Goal: Entertainment & Leisure: Consume media (video, audio)

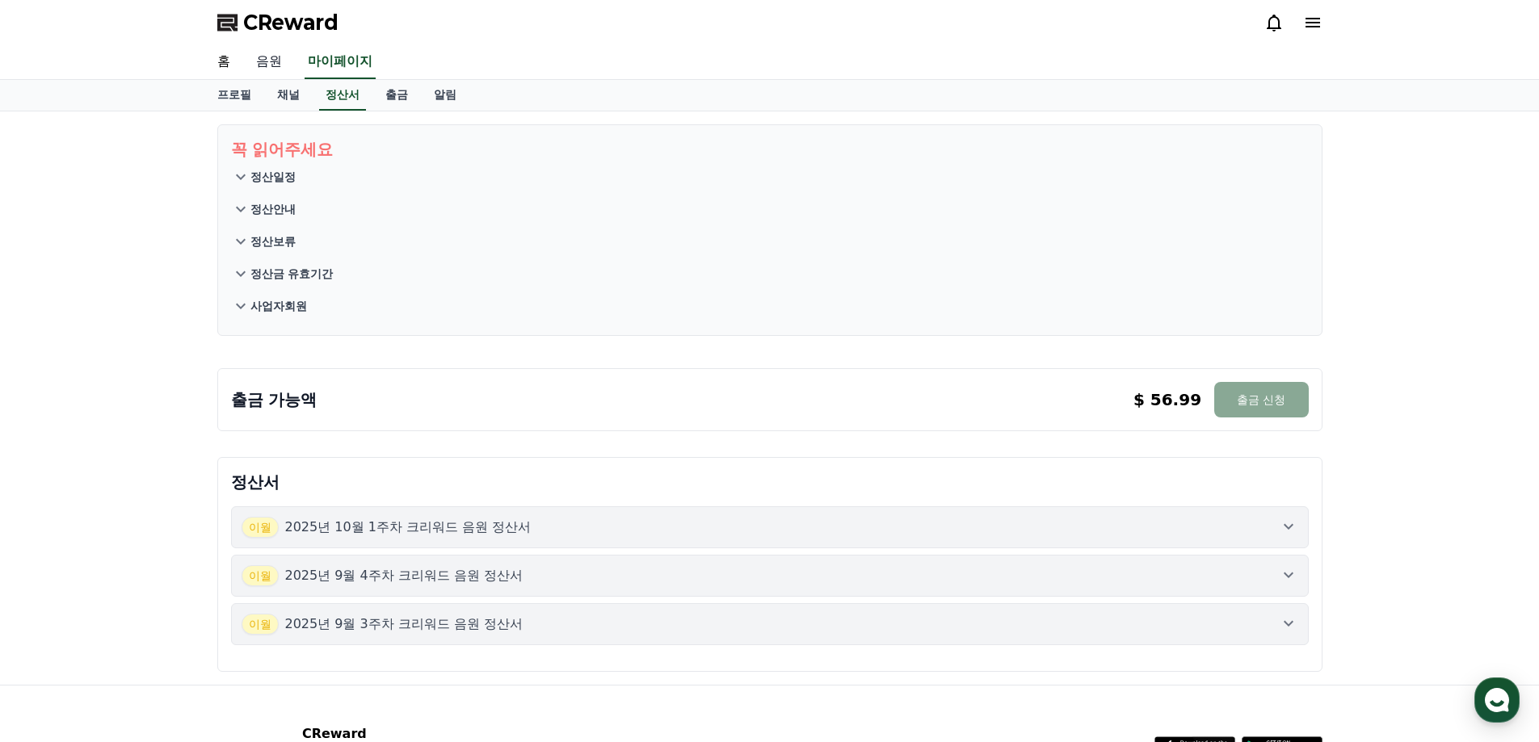
click at [276, 63] on link "음원" at bounding box center [269, 62] width 52 height 34
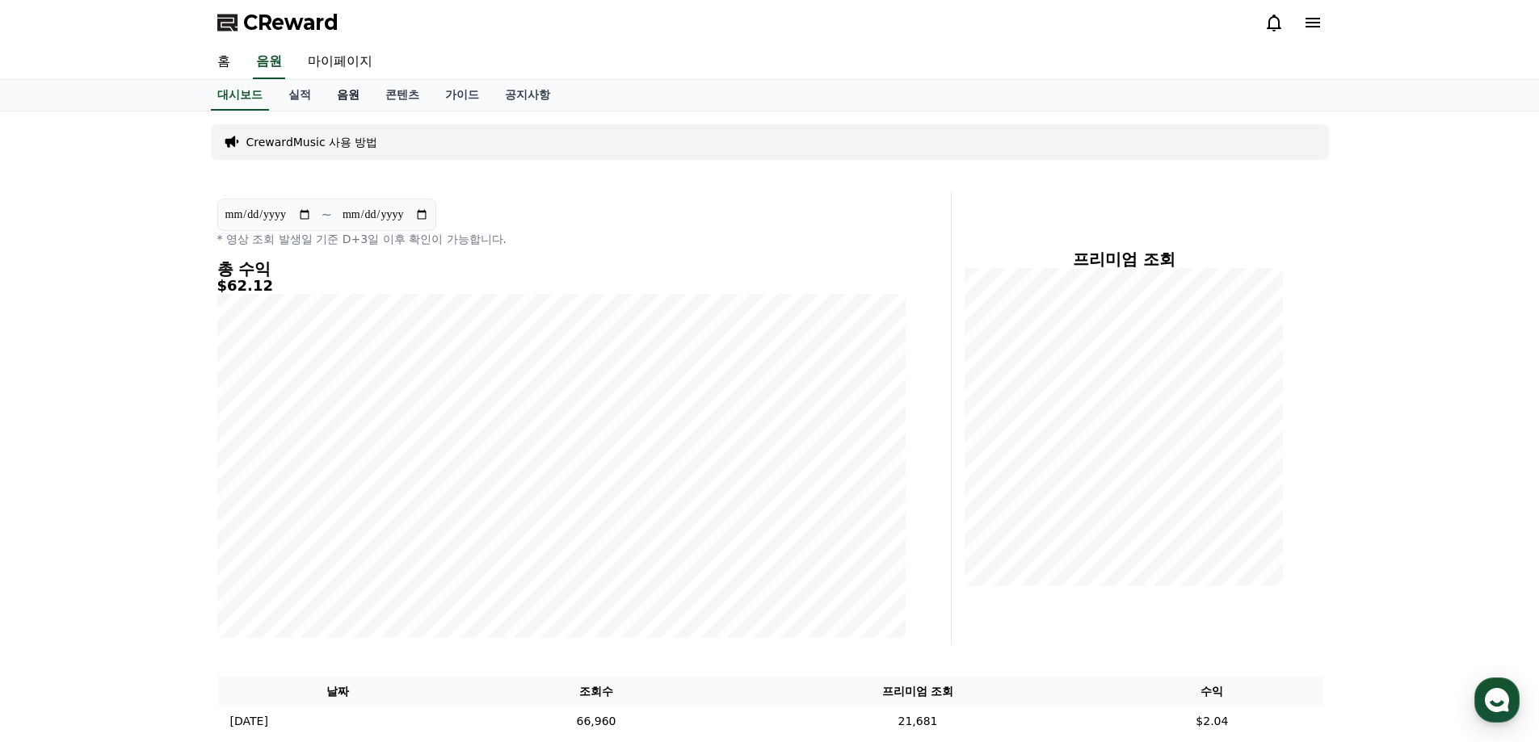
click at [355, 95] on link "음원" at bounding box center [348, 95] width 48 height 31
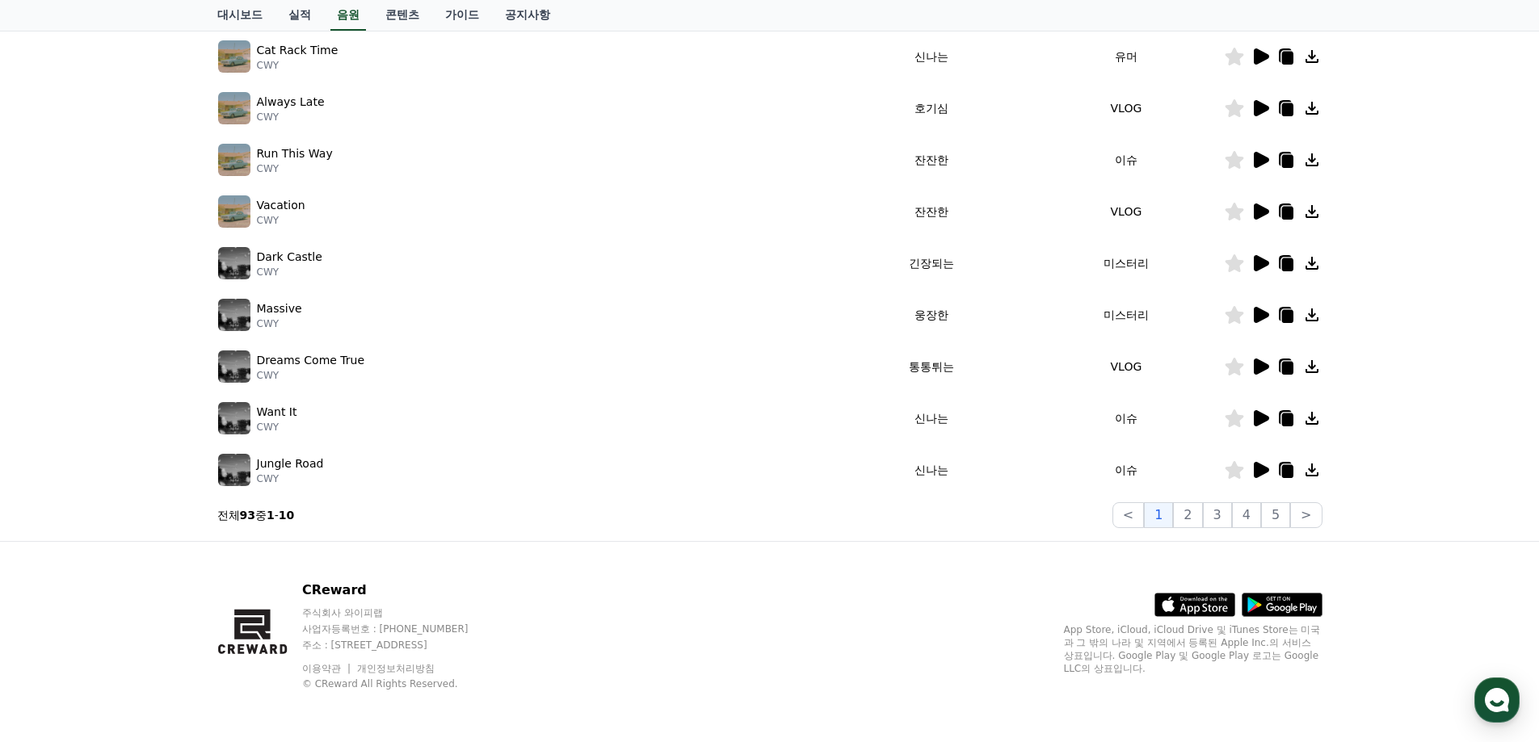
scroll to position [109, 0]
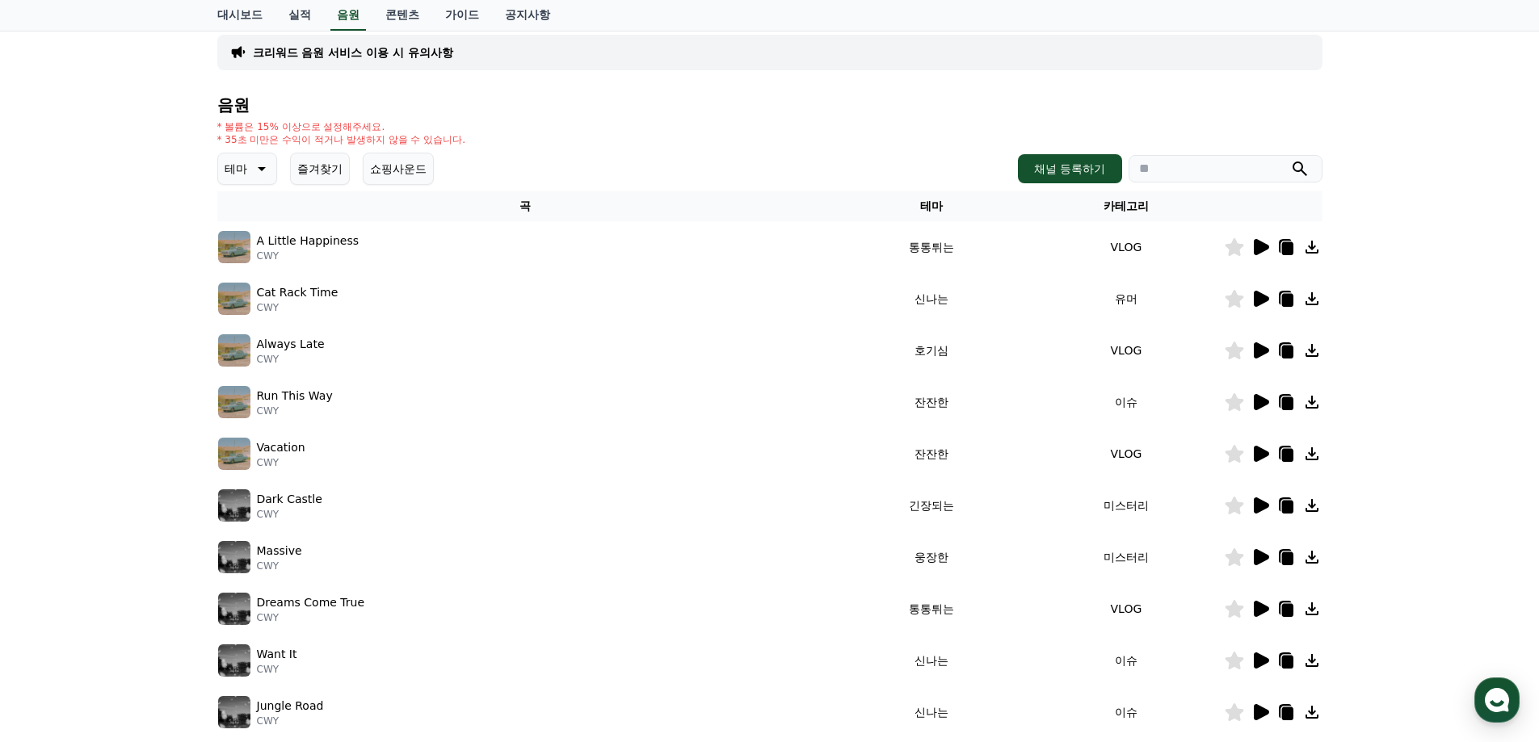
click at [250, 166] on icon at bounding box center [259, 168] width 19 height 19
click at [245, 218] on button "호기심" at bounding box center [243, 215] width 47 height 36
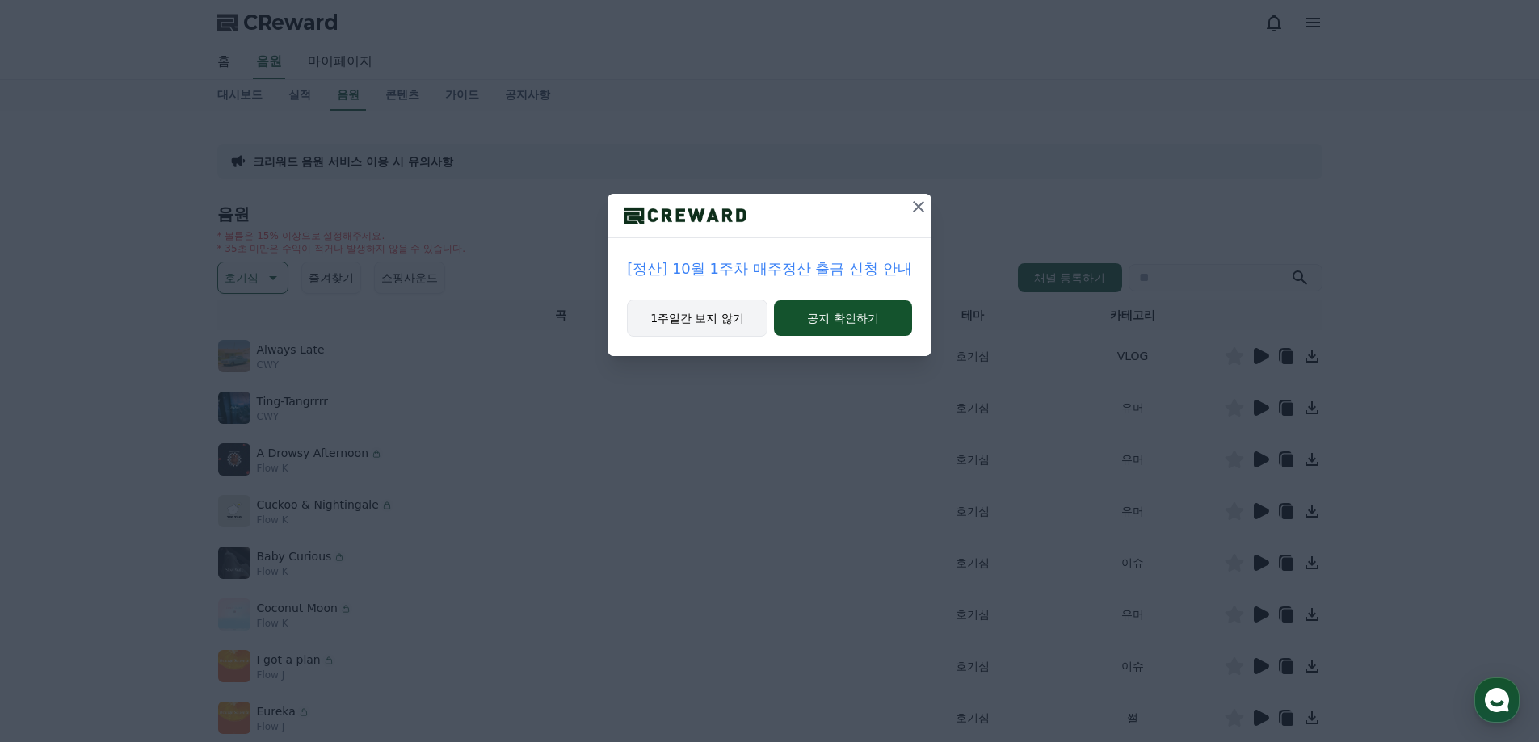
click at [729, 320] on button "1주일간 보지 않기" at bounding box center [697, 318] width 141 height 37
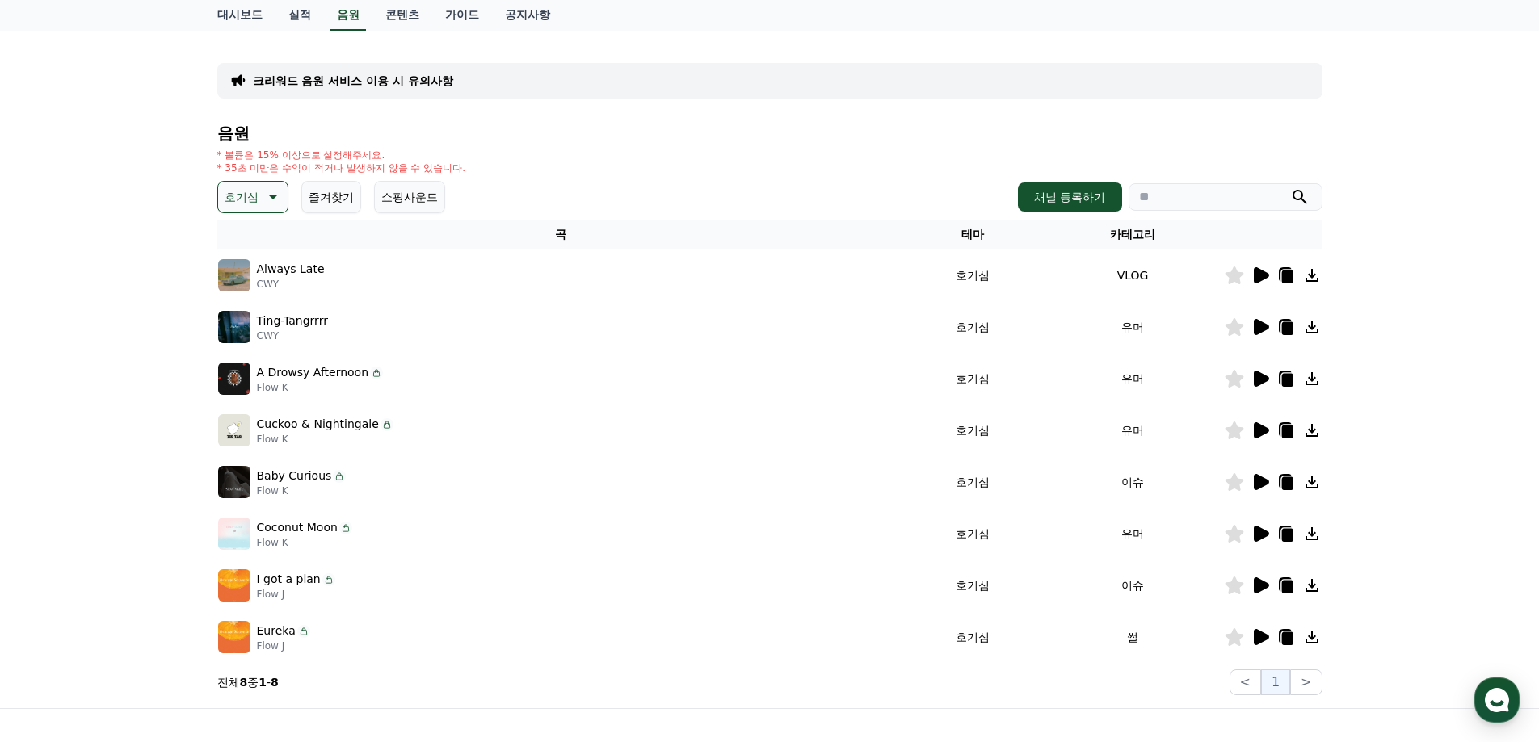
scroll to position [162, 0]
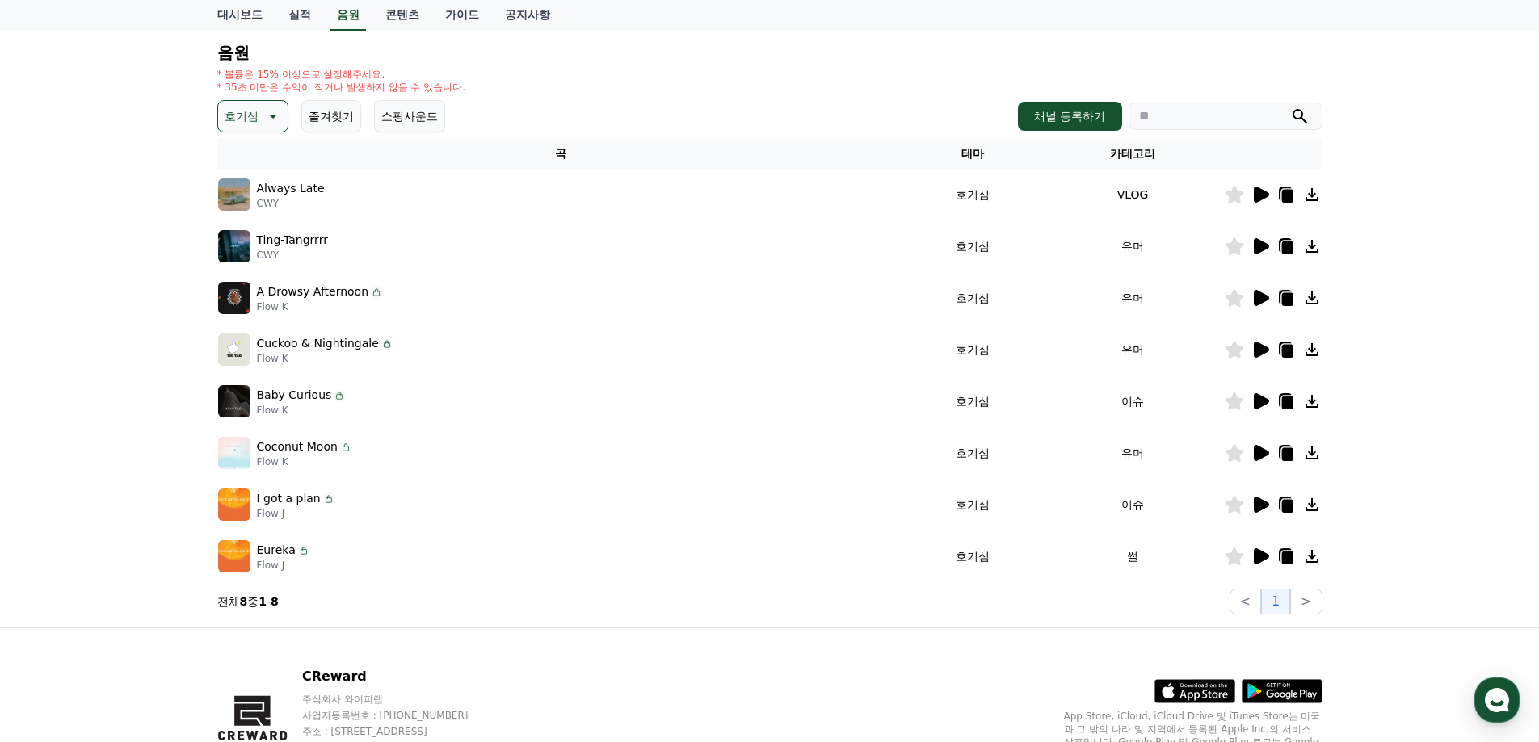
click at [1262, 193] on icon at bounding box center [1261, 195] width 15 height 16
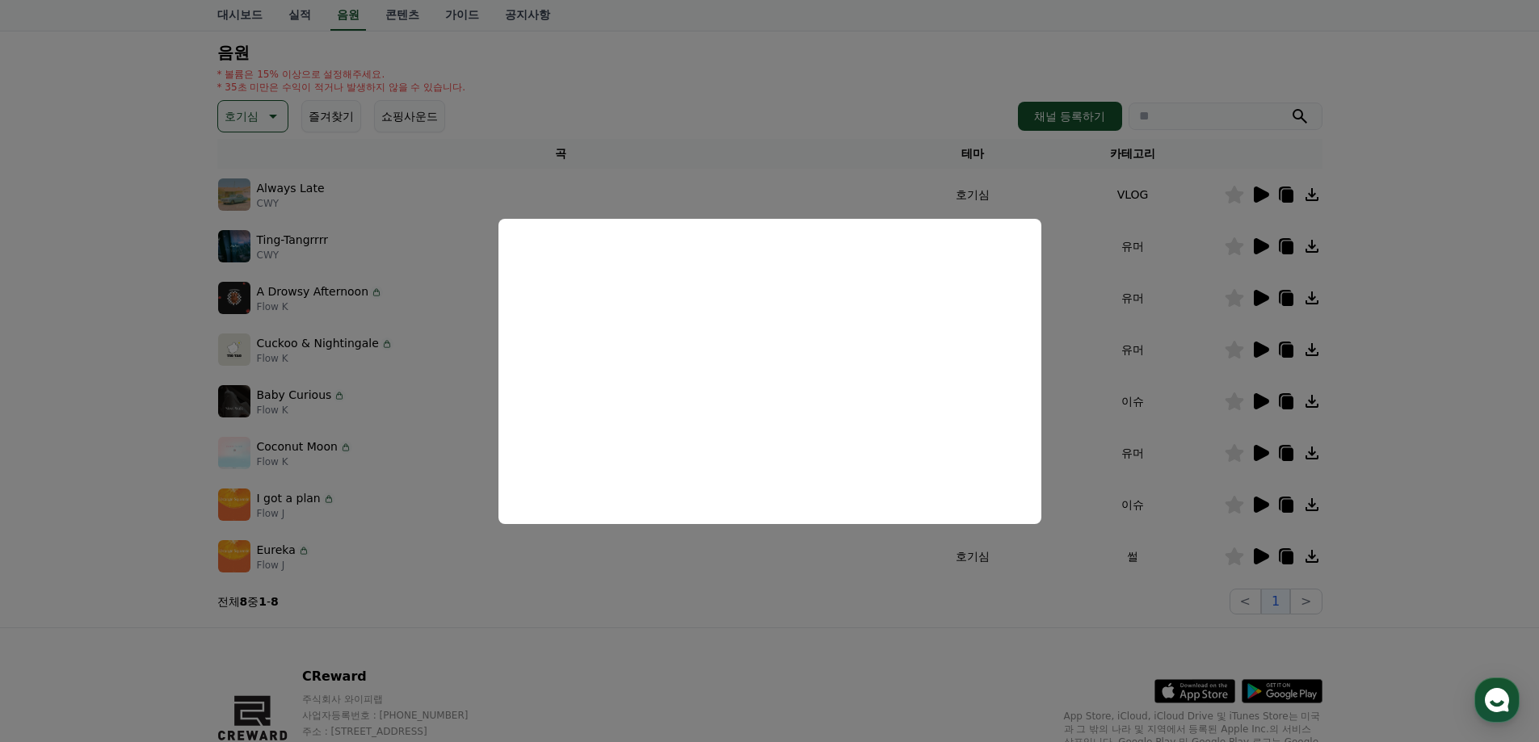
click at [1376, 397] on button "close modal" at bounding box center [769, 371] width 1539 height 742
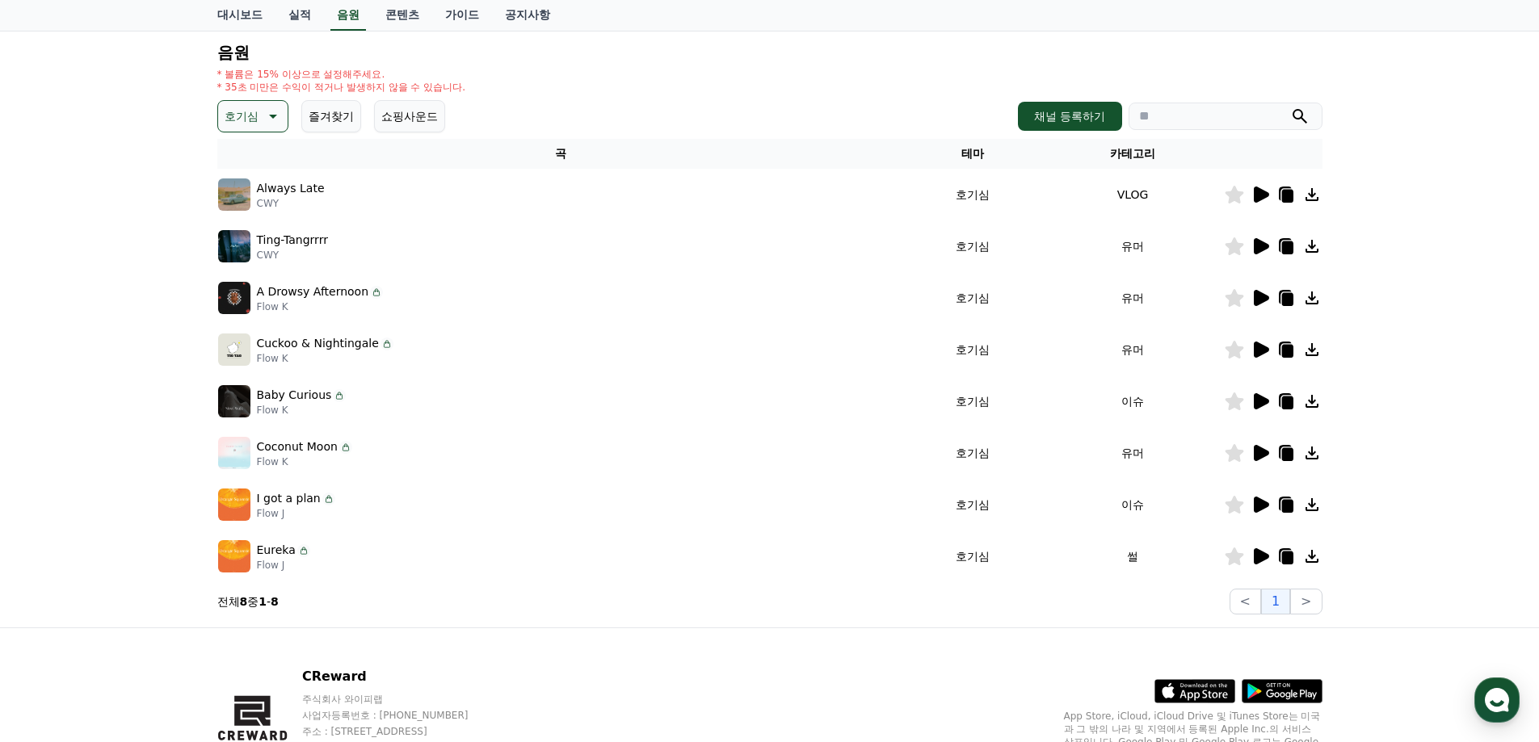
click at [1260, 249] on icon at bounding box center [1261, 246] width 15 height 16
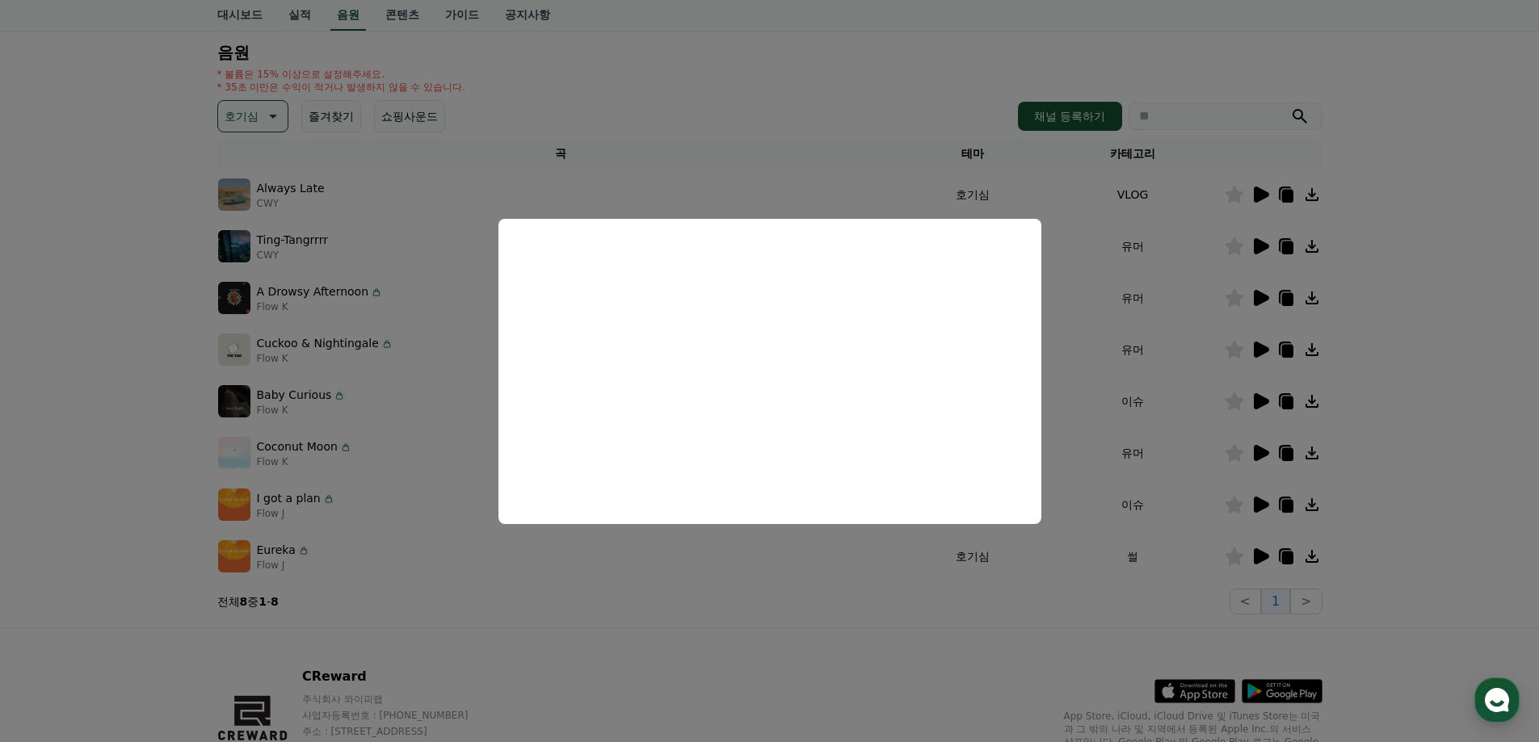
click at [1466, 389] on button "close modal" at bounding box center [769, 371] width 1539 height 742
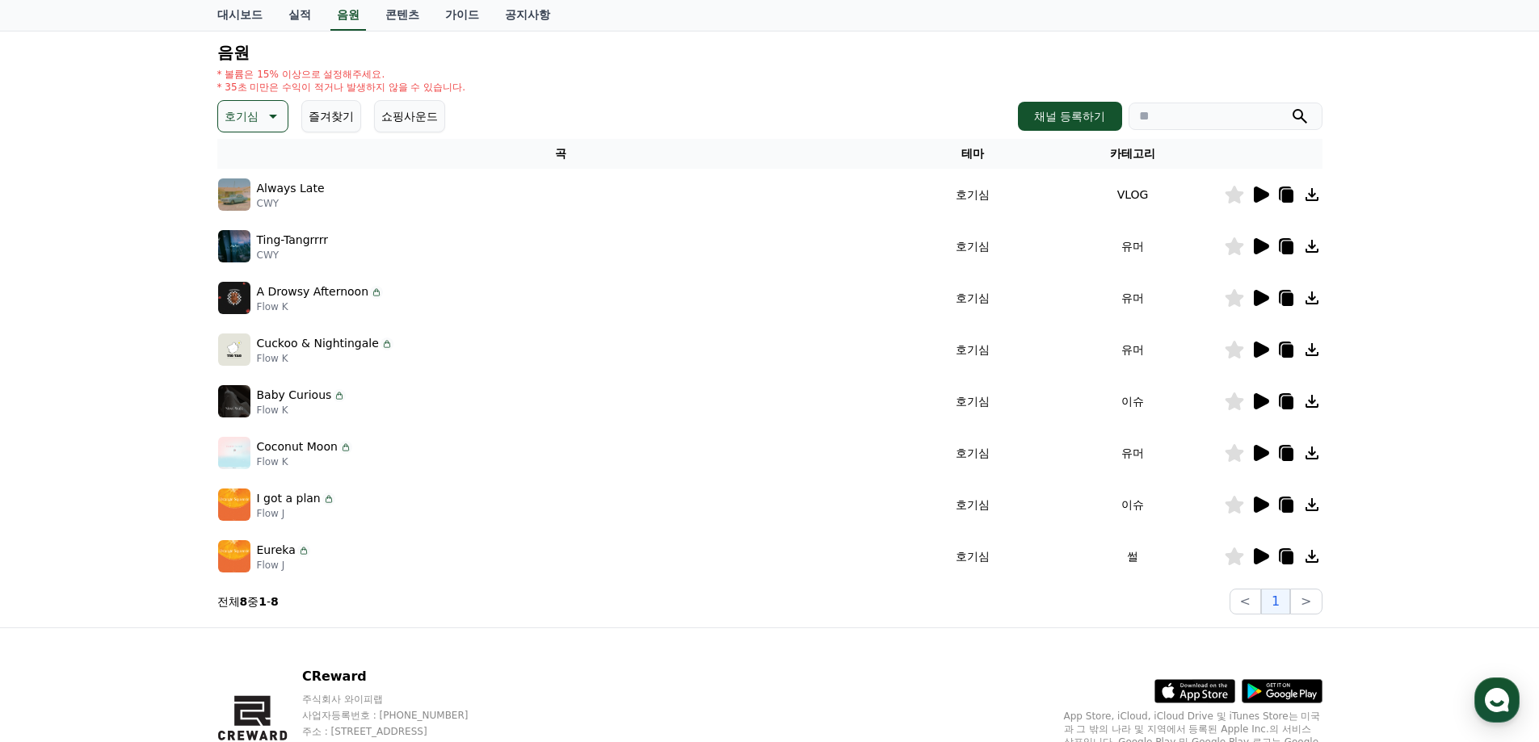
click at [1287, 246] on icon at bounding box center [1286, 248] width 11 height 13
click at [1258, 250] on icon at bounding box center [1261, 246] width 15 height 16
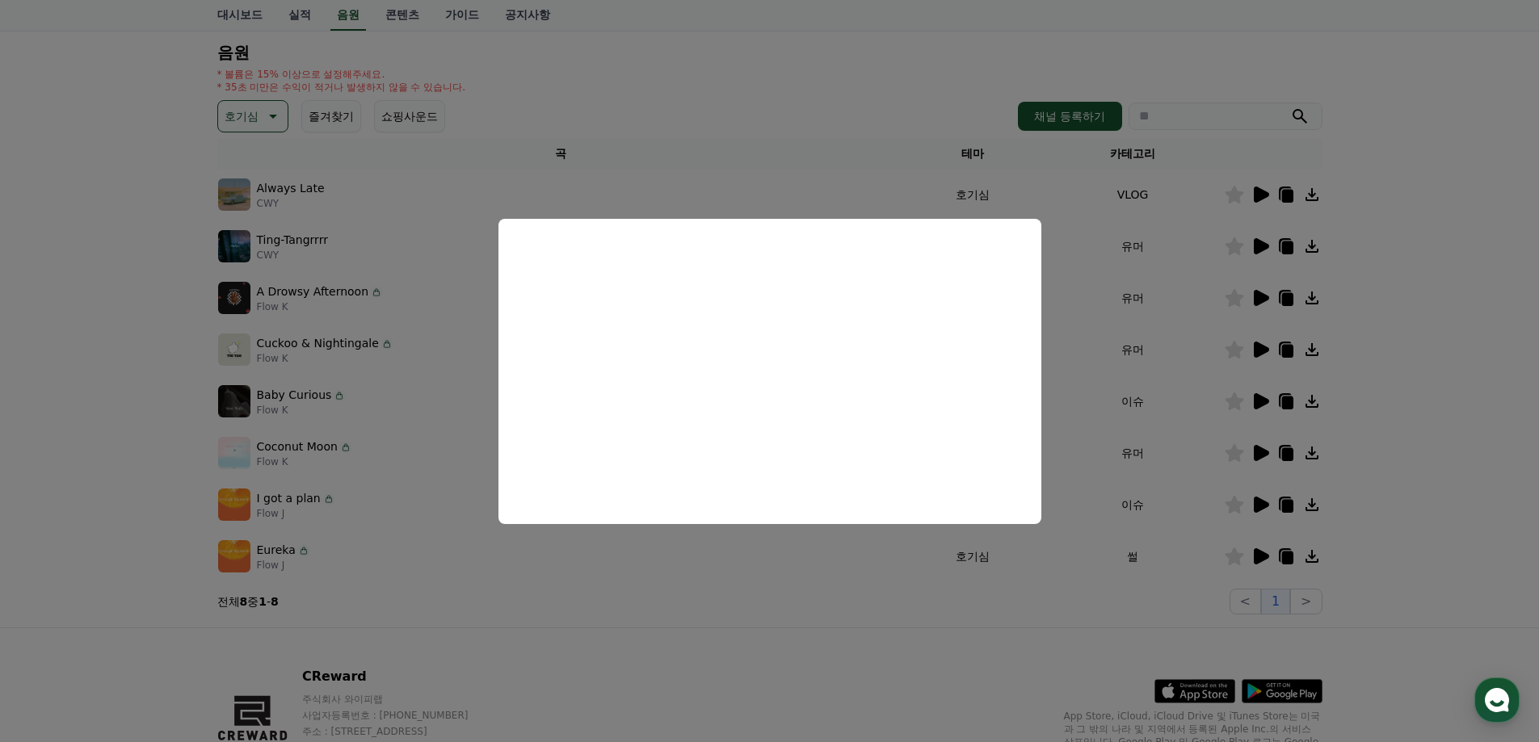
click at [1413, 359] on button "close modal" at bounding box center [769, 371] width 1539 height 742
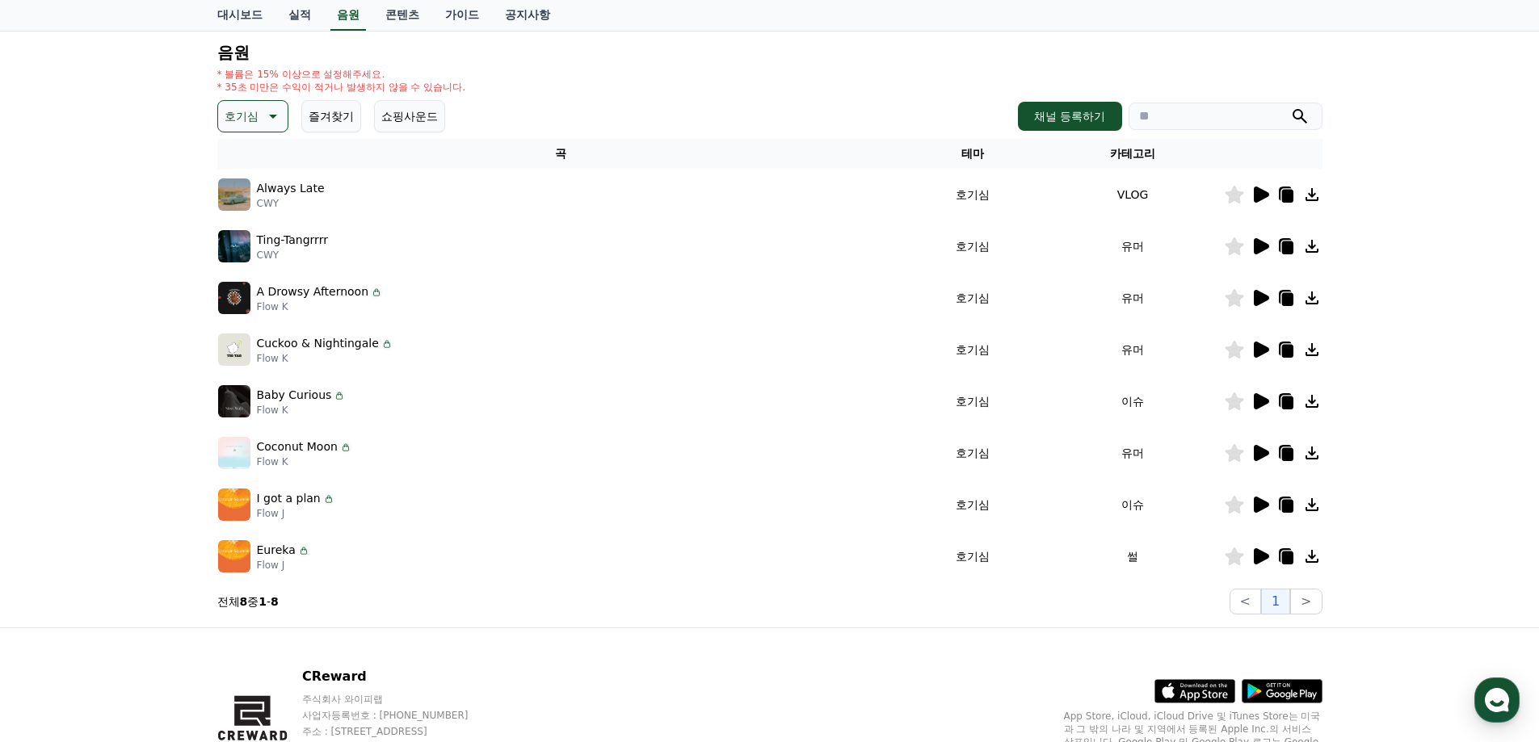
click at [1260, 355] on icon at bounding box center [1261, 350] width 15 height 16
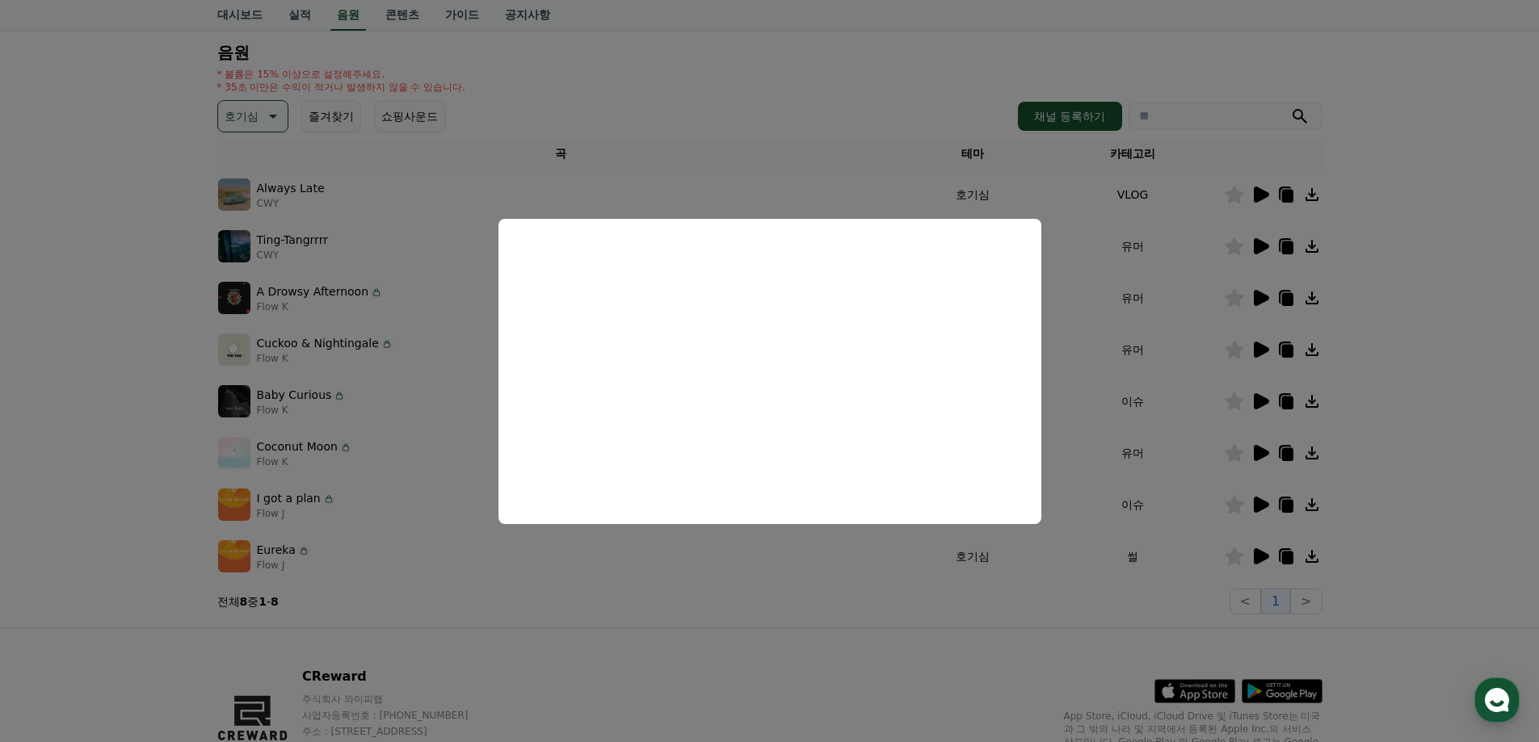
click at [1398, 367] on button "close modal" at bounding box center [769, 371] width 1539 height 742
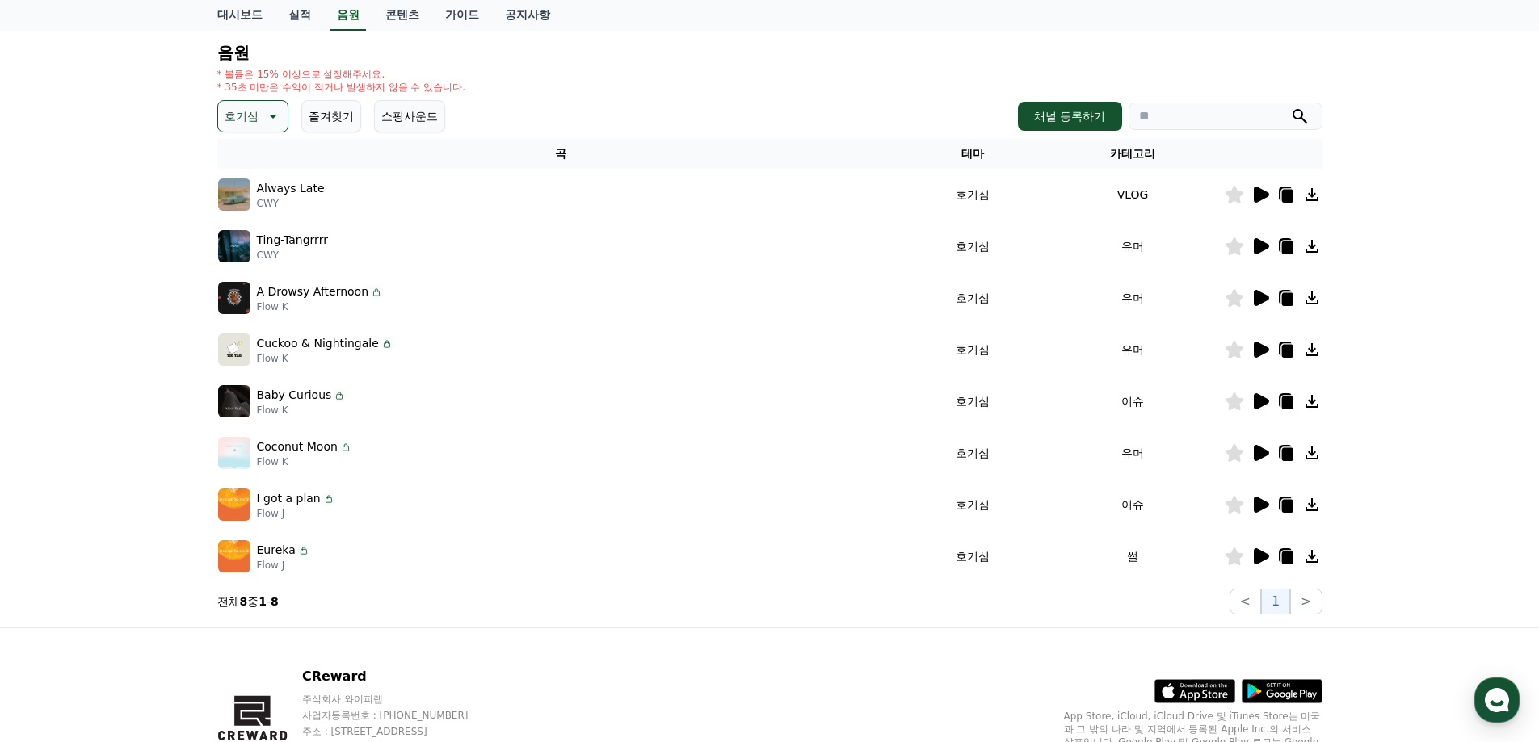
click at [1292, 352] on icon at bounding box center [1286, 351] width 11 height 13
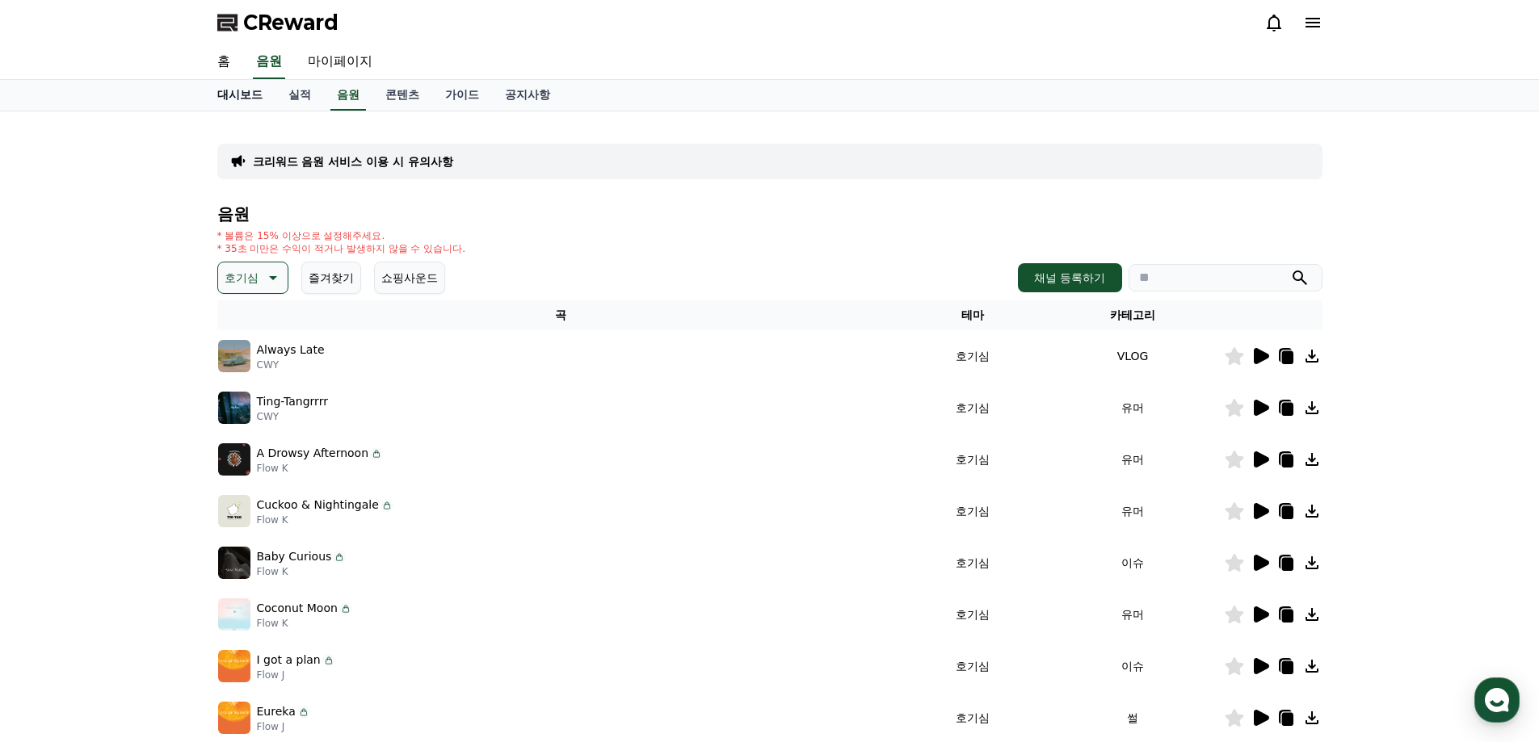
click at [242, 96] on link "대시보드" at bounding box center [239, 95] width 71 height 31
